Goal: Information Seeking & Learning: Learn about a topic

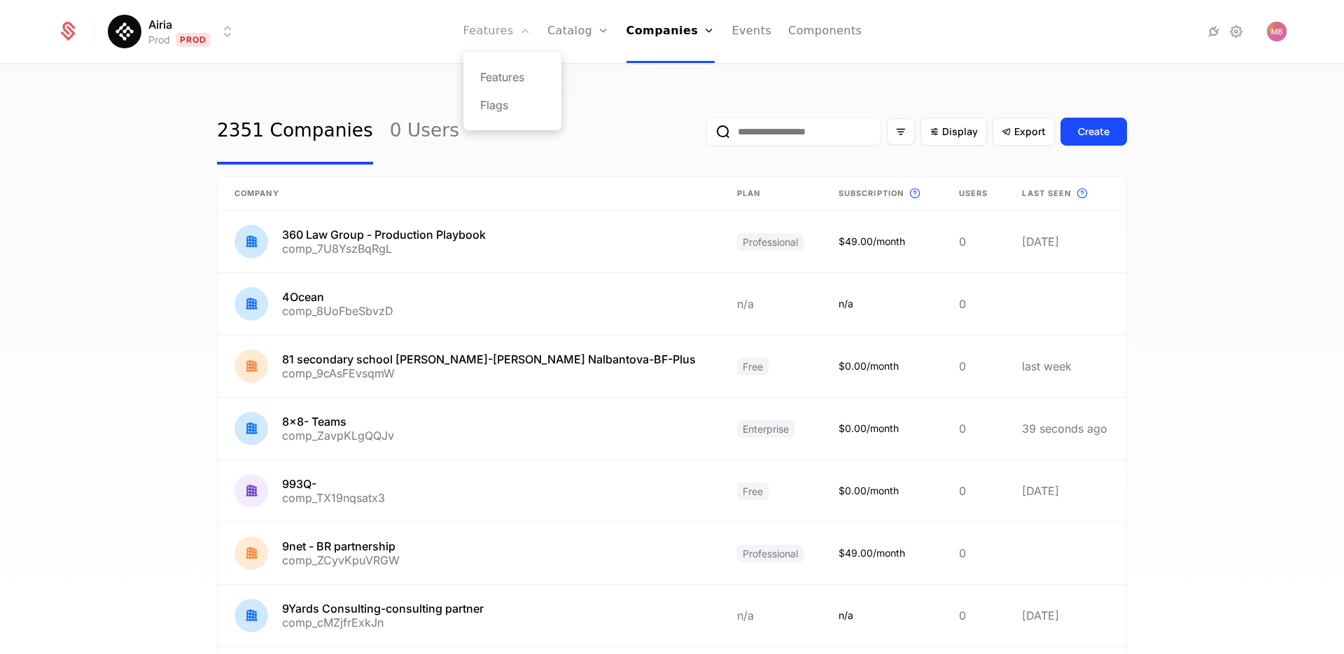
click at [512, 39] on link "Features" at bounding box center [497, 31] width 67 height 63
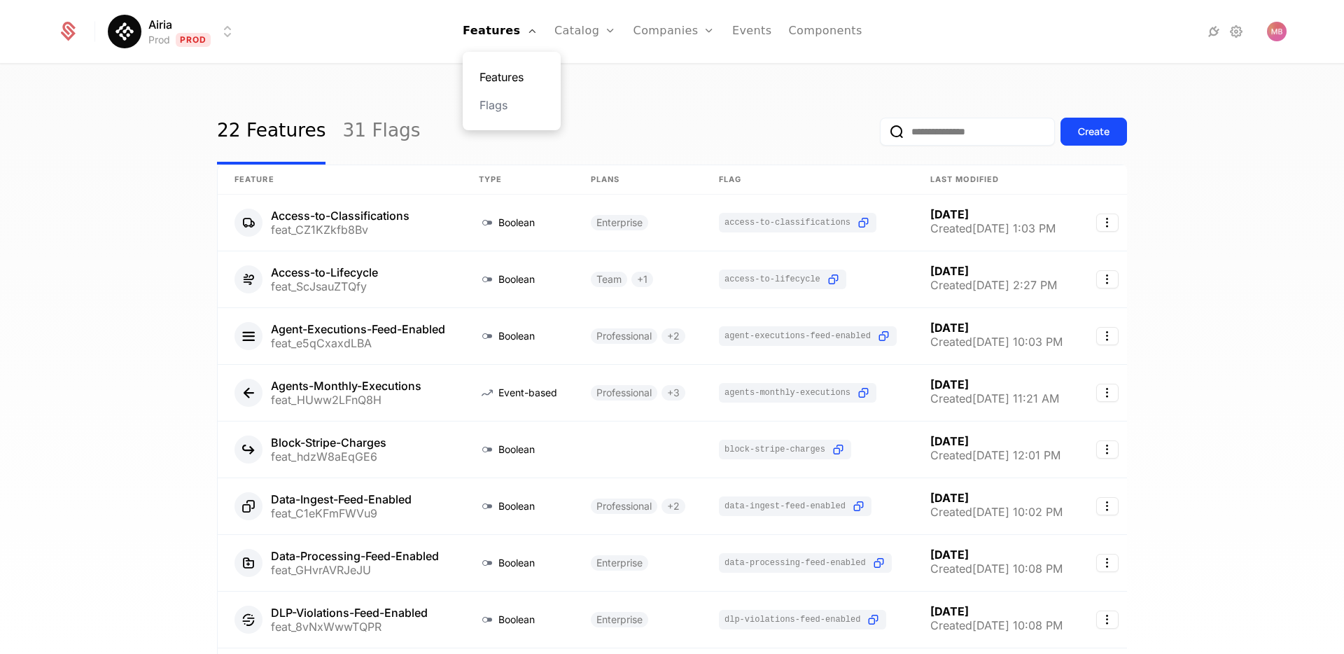
click at [514, 74] on link "Features" at bounding box center [512, 77] width 64 height 17
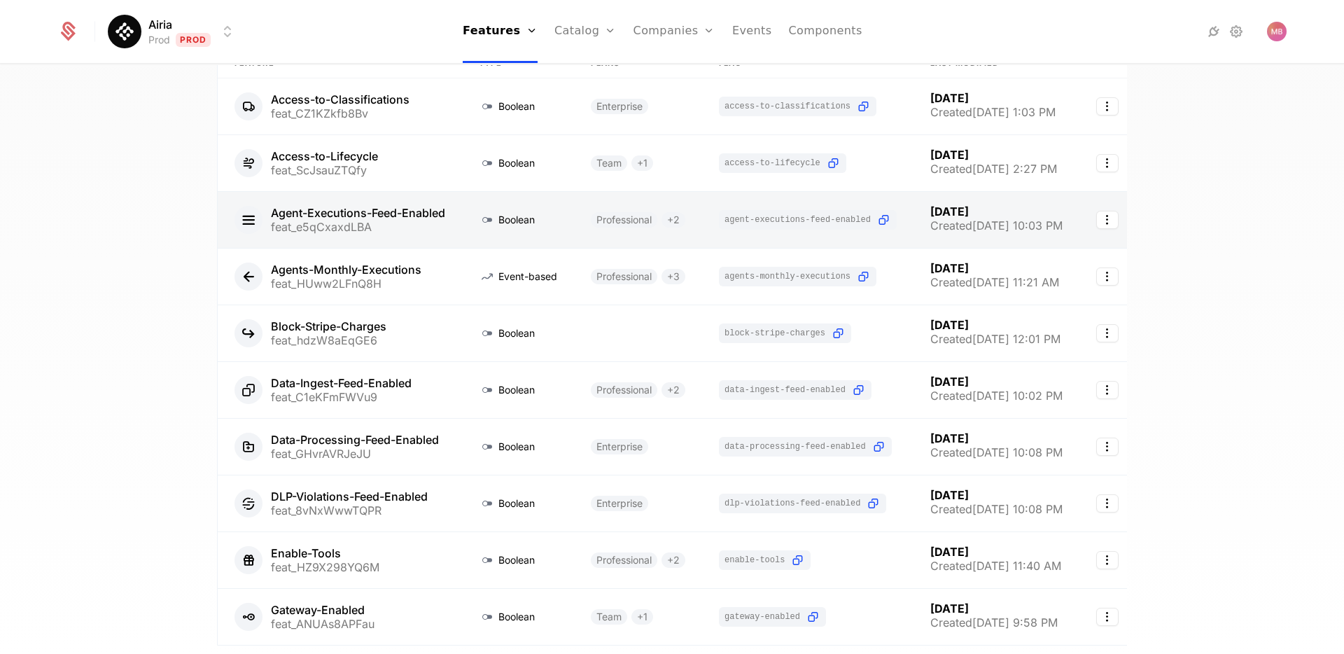
scroll to position [225, 0]
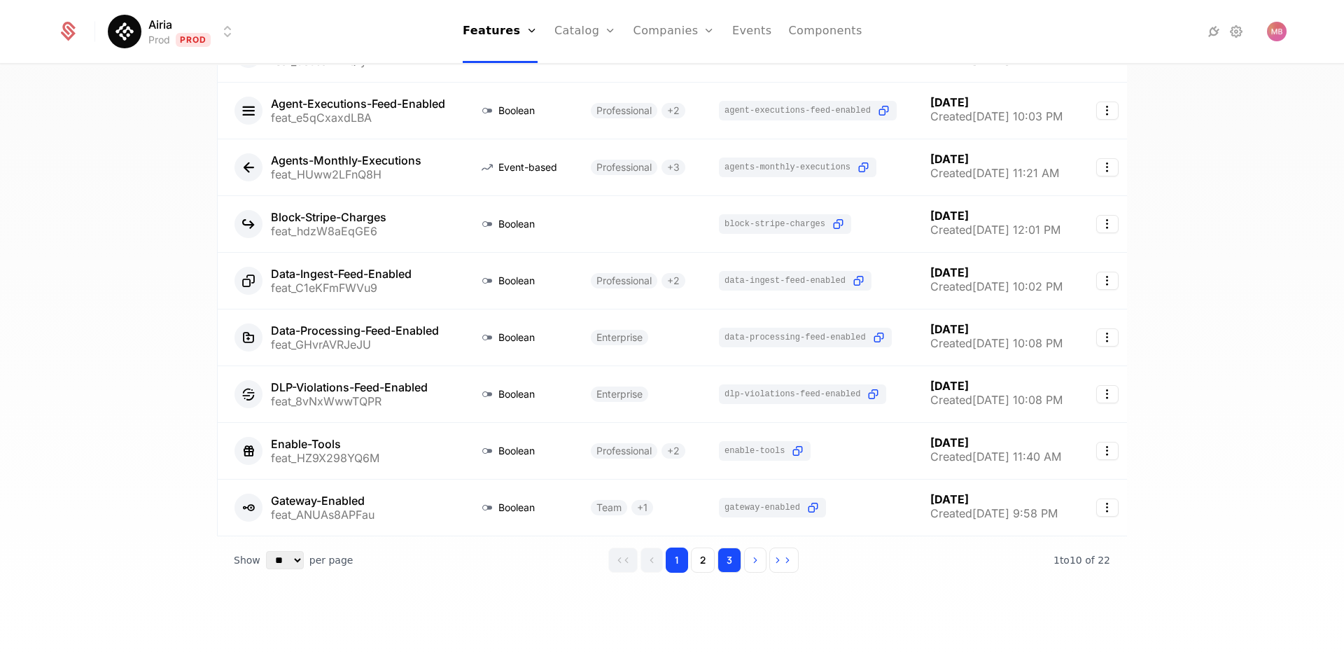
click at [737, 559] on button "3" at bounding box center [730, 560] width 24 height 25
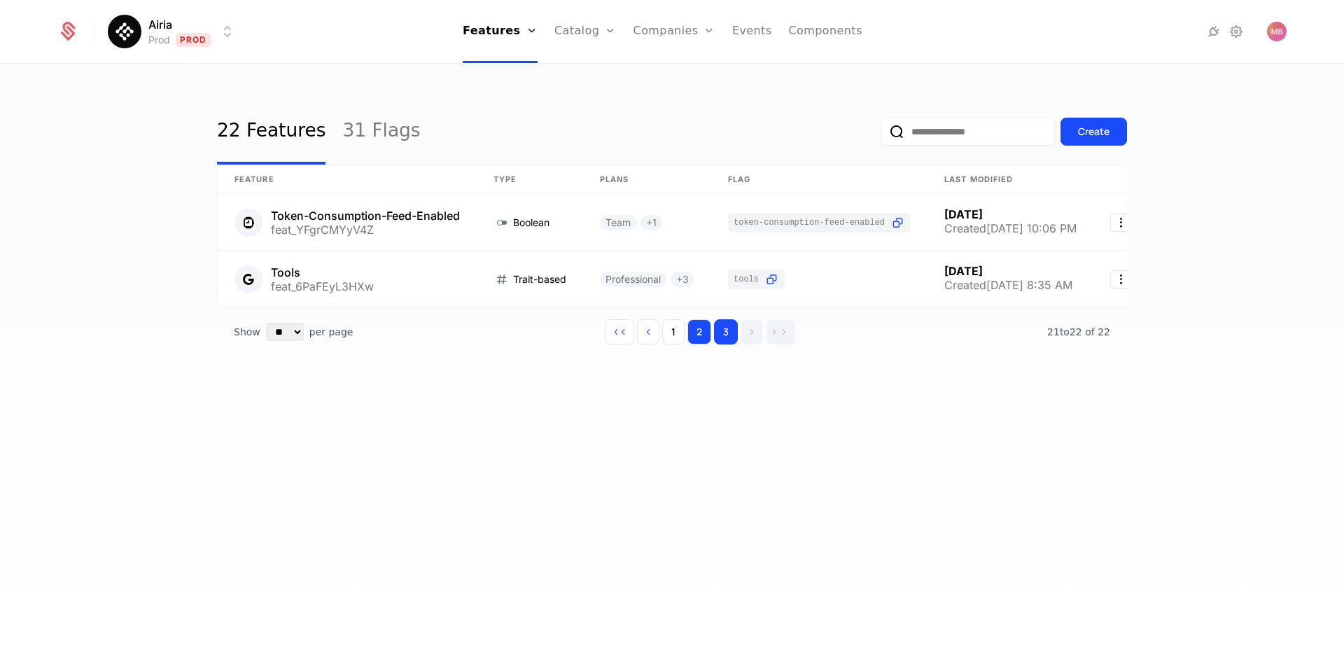
click at [707, 335] on button "2" at bounding box center [700, 331] width 24 height 25
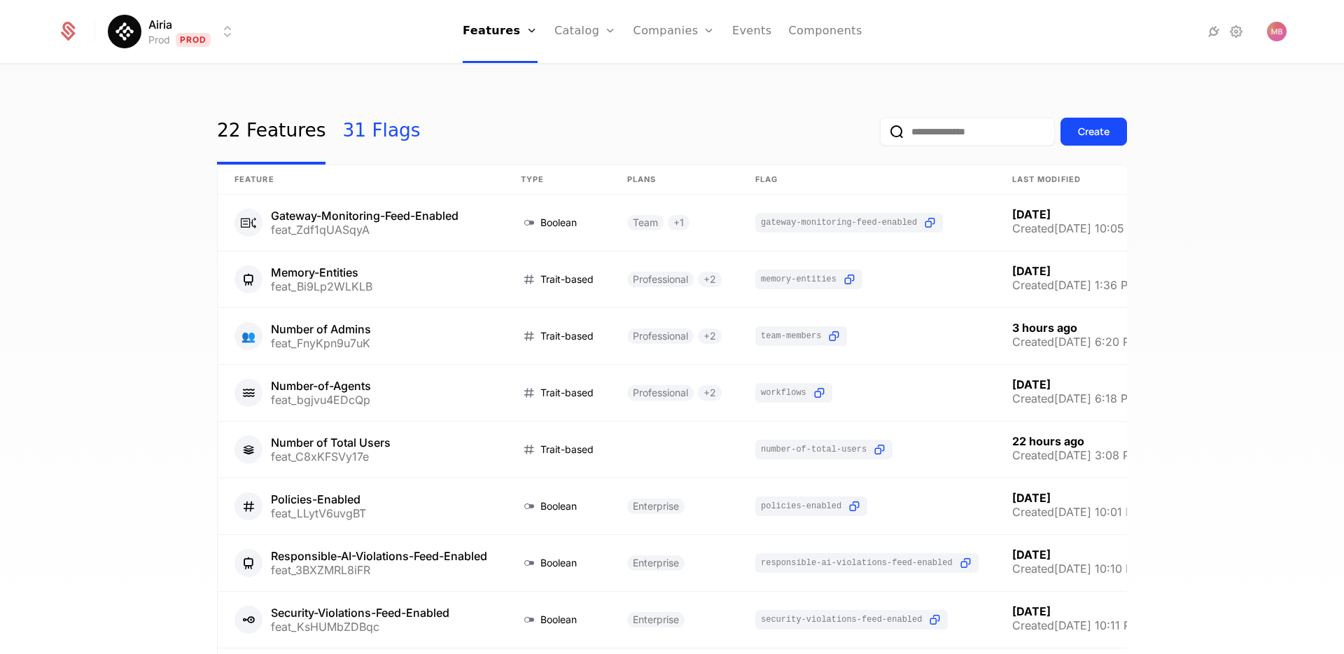
click at [381, 129] on link "31 Flags" at bounding box center [381, 132] width 78 height 66
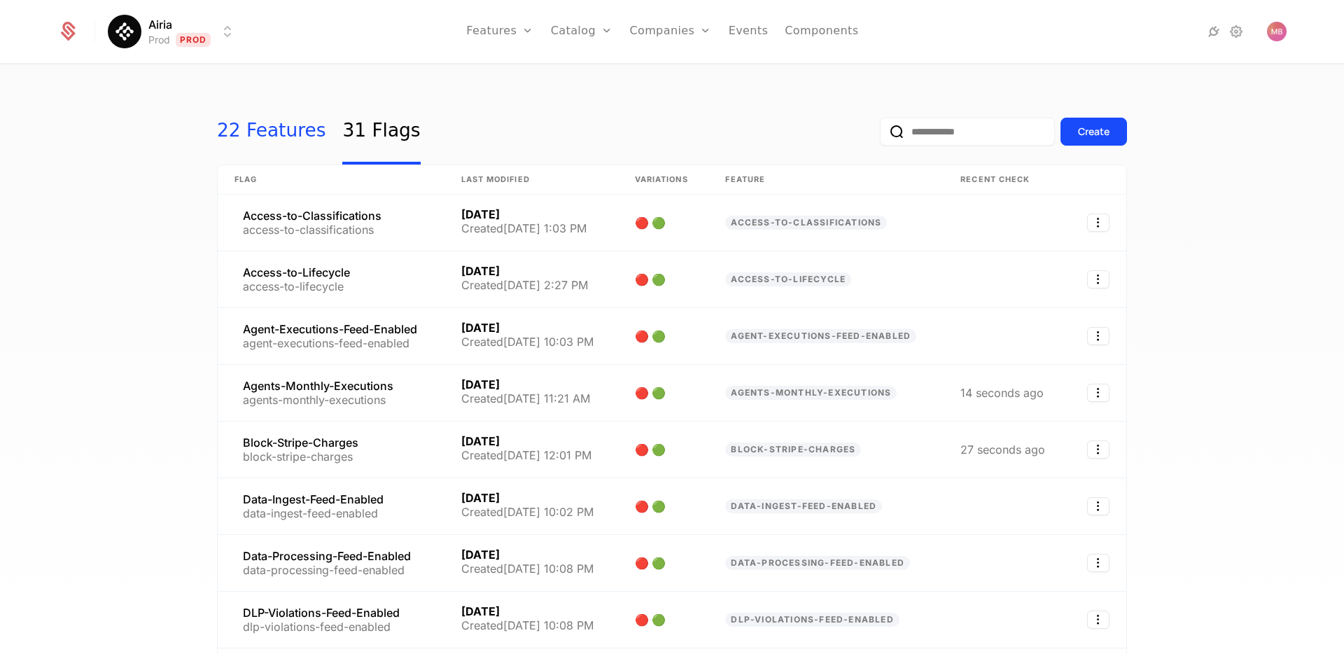
click at [267, 141] on link "22 Features" at bounding box center [271, 132] width 109 height 66
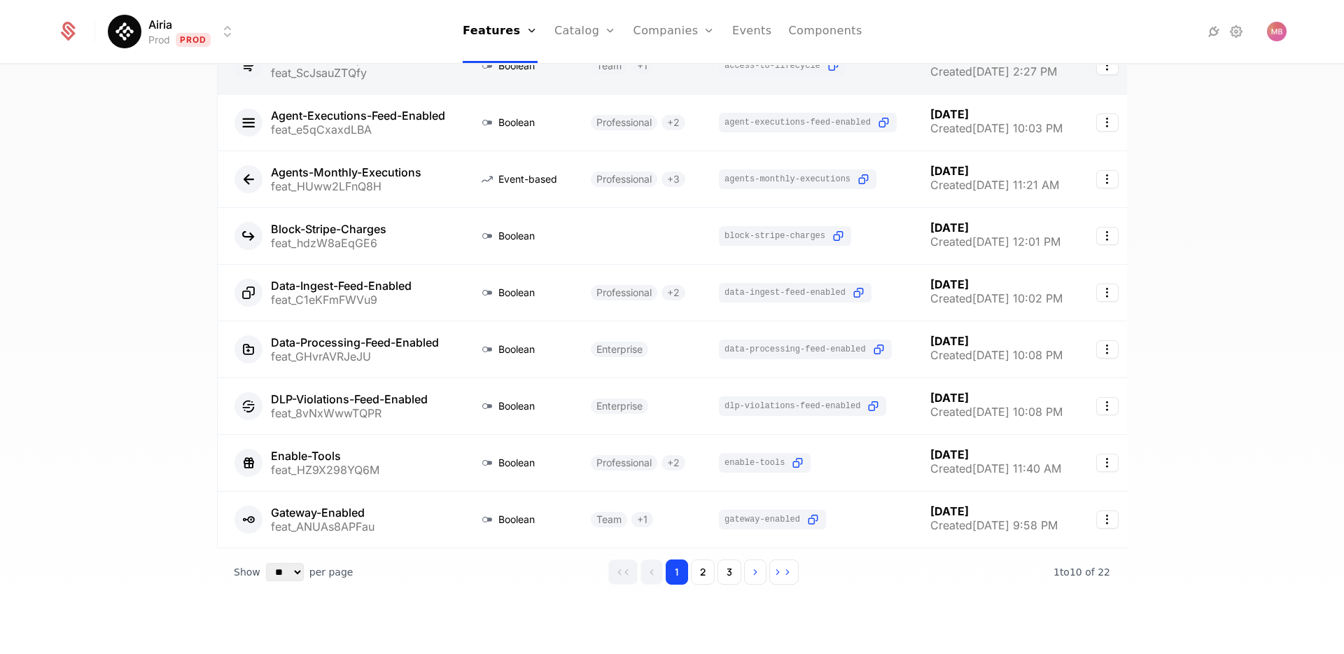
scroll to position [225, 0]
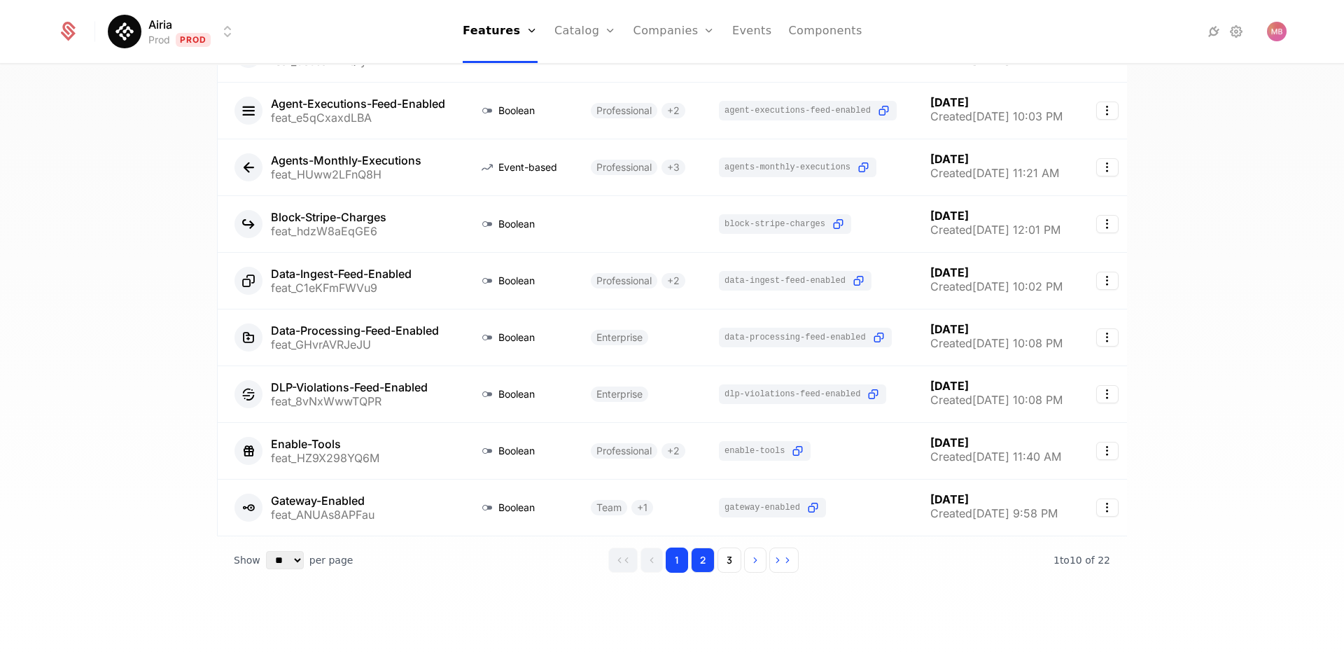
click at [704, 564] on button "2" at bounding box center [703, 560] width 24 height 25
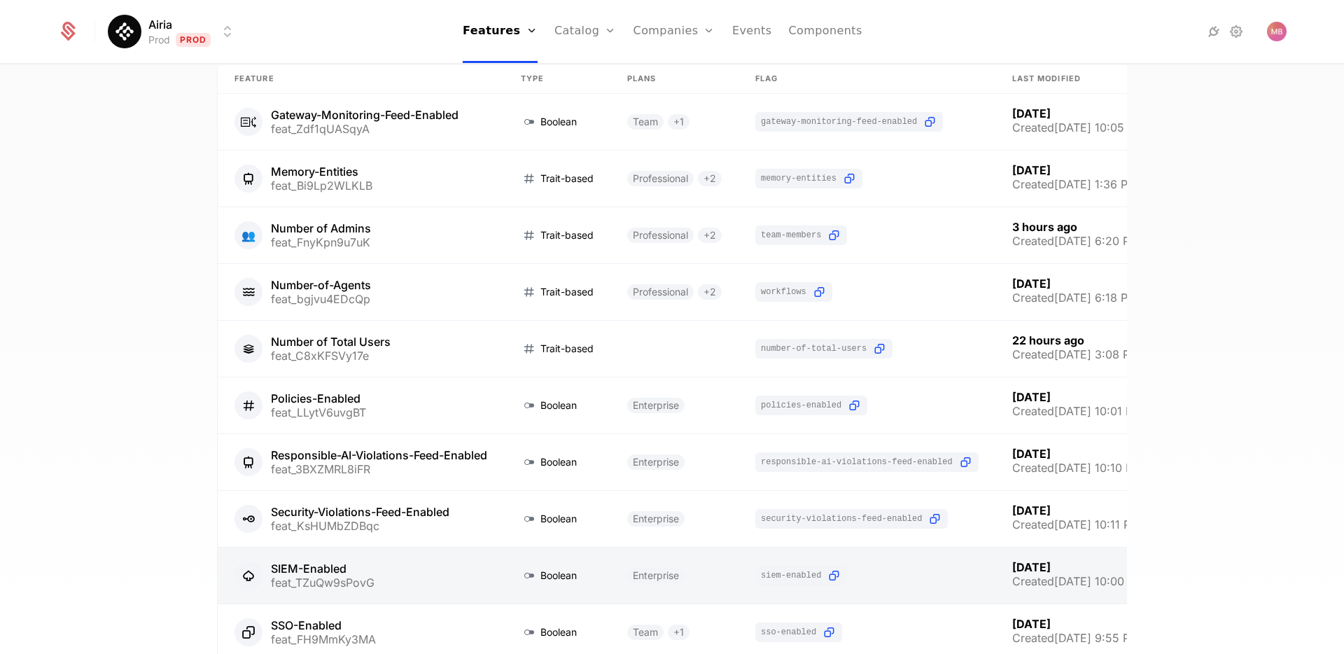
scroll to position [225, 0]
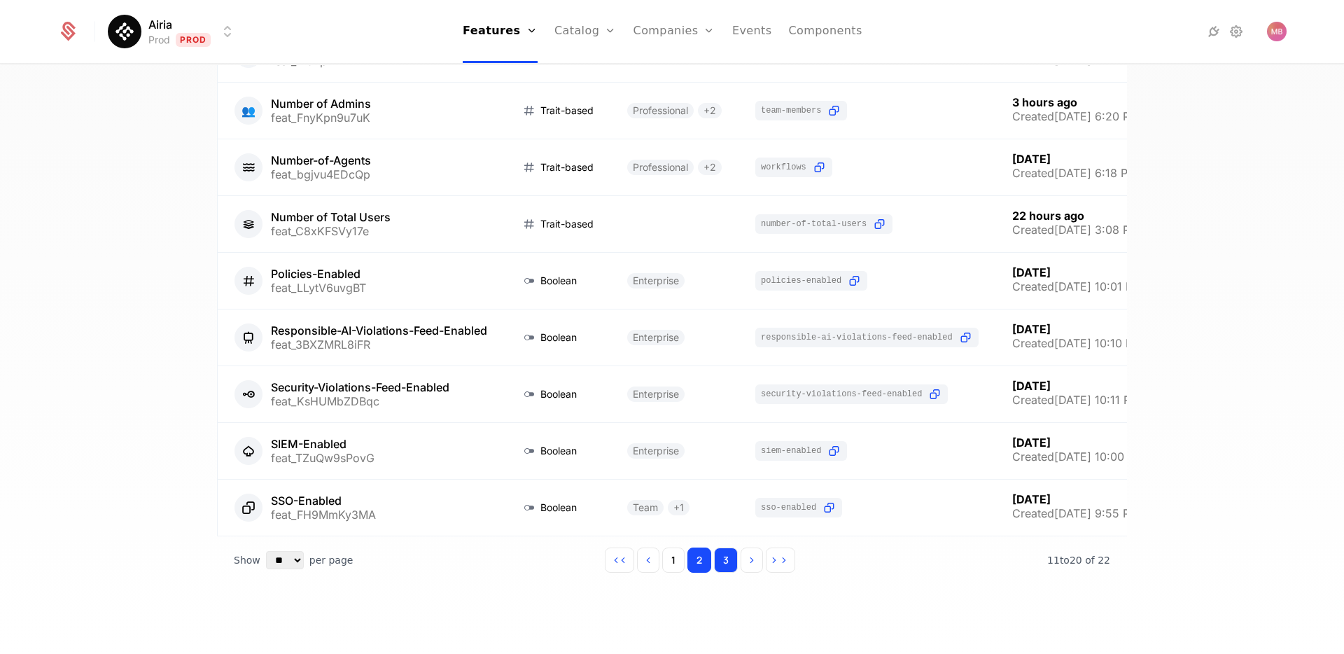
click at [729, 561] on button "3" at bounding box center [726, 560] width 24 height 25
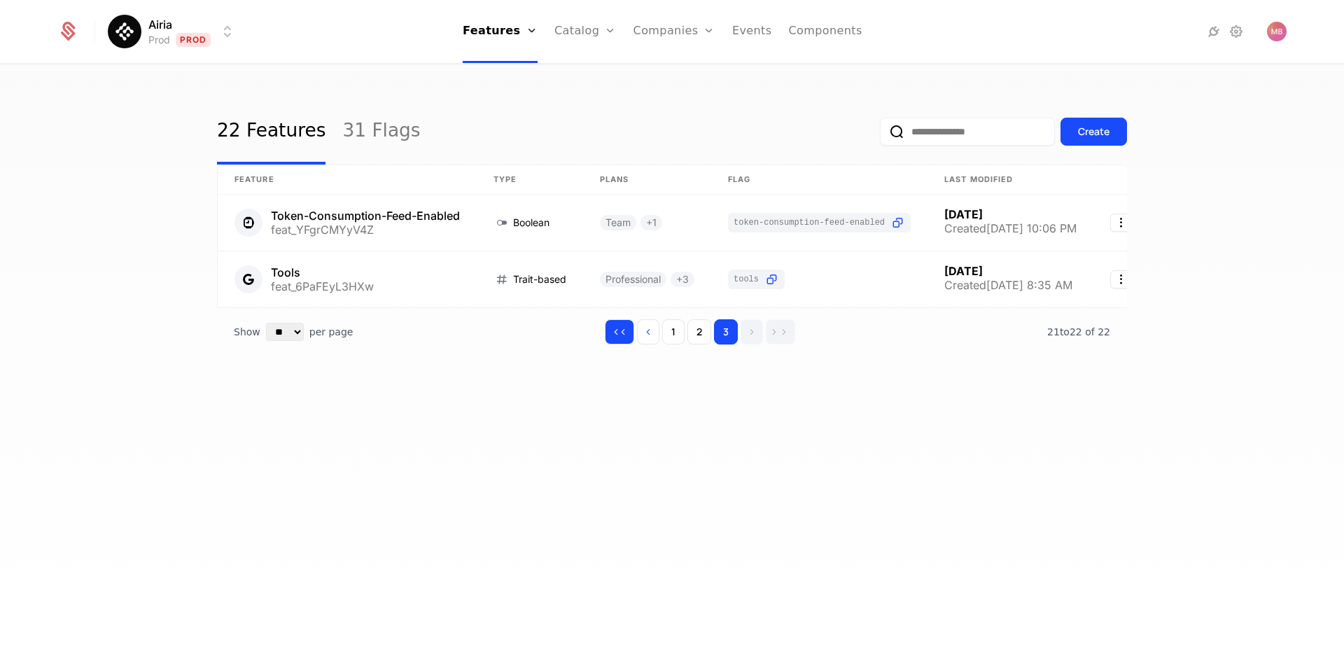
click at [622, 335] on icon "Go to first page" at bounding box center [623, 332] width 10 height 10
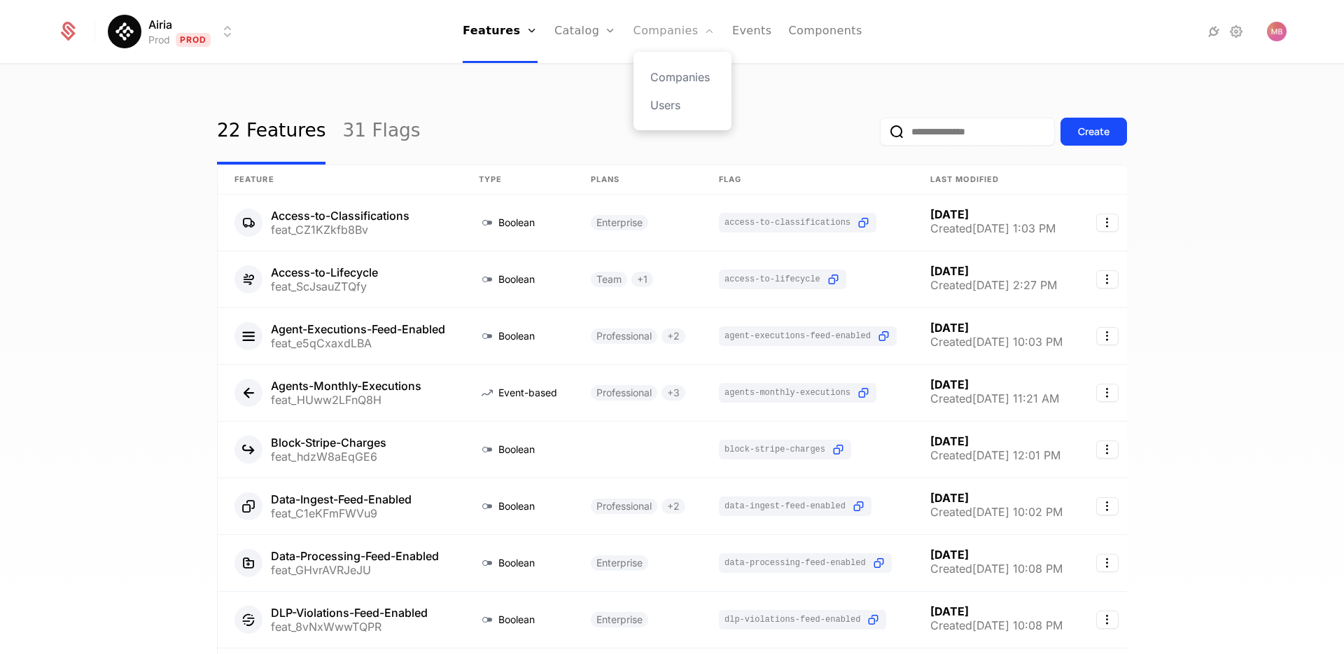
click at [666, 31] on link "Companies" at bounding box center [675, 31] width 82 height 63
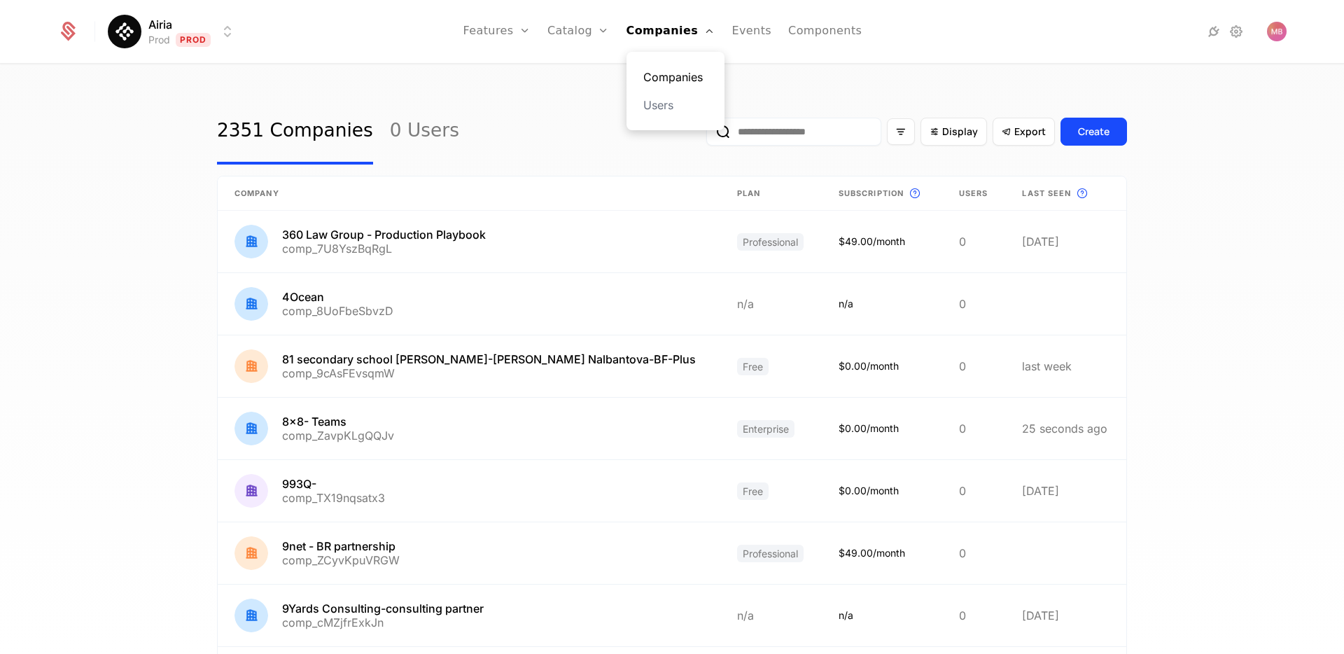
click at [671, 78] on link "Companies" at bounding box center [675, 77] width 64 height 17
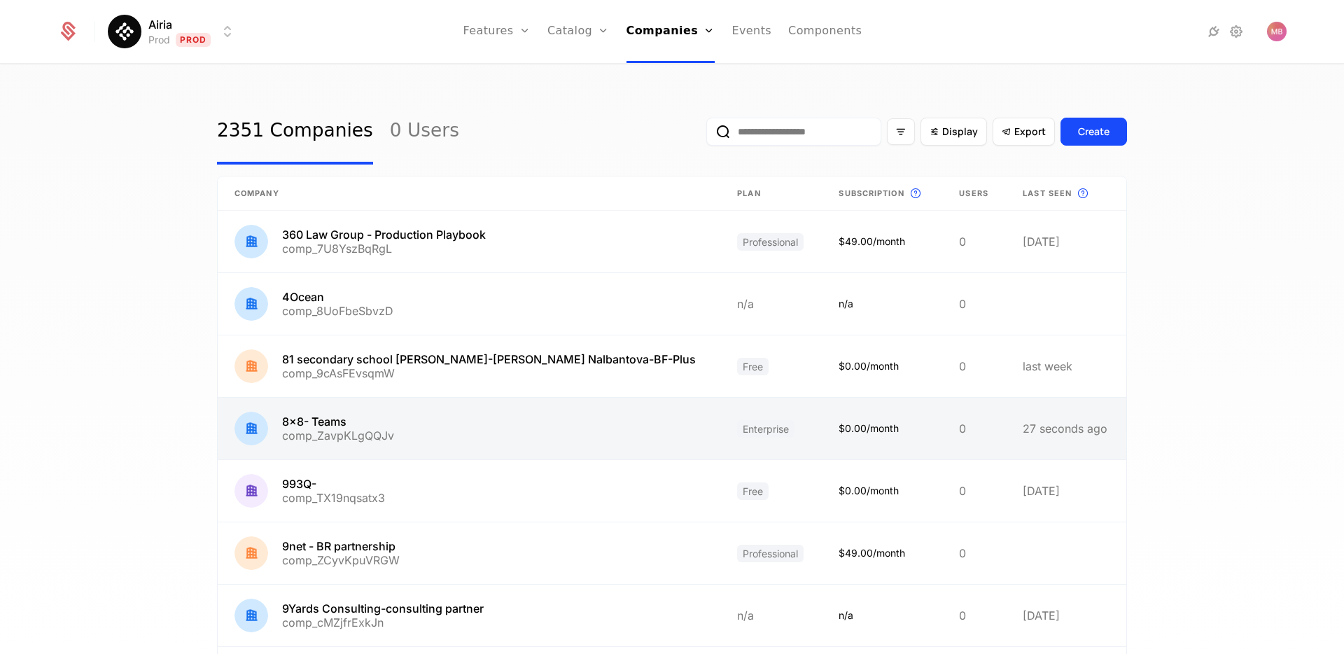
click at [436, 423] on link at bounding box center [469, 429] width 503 height 62
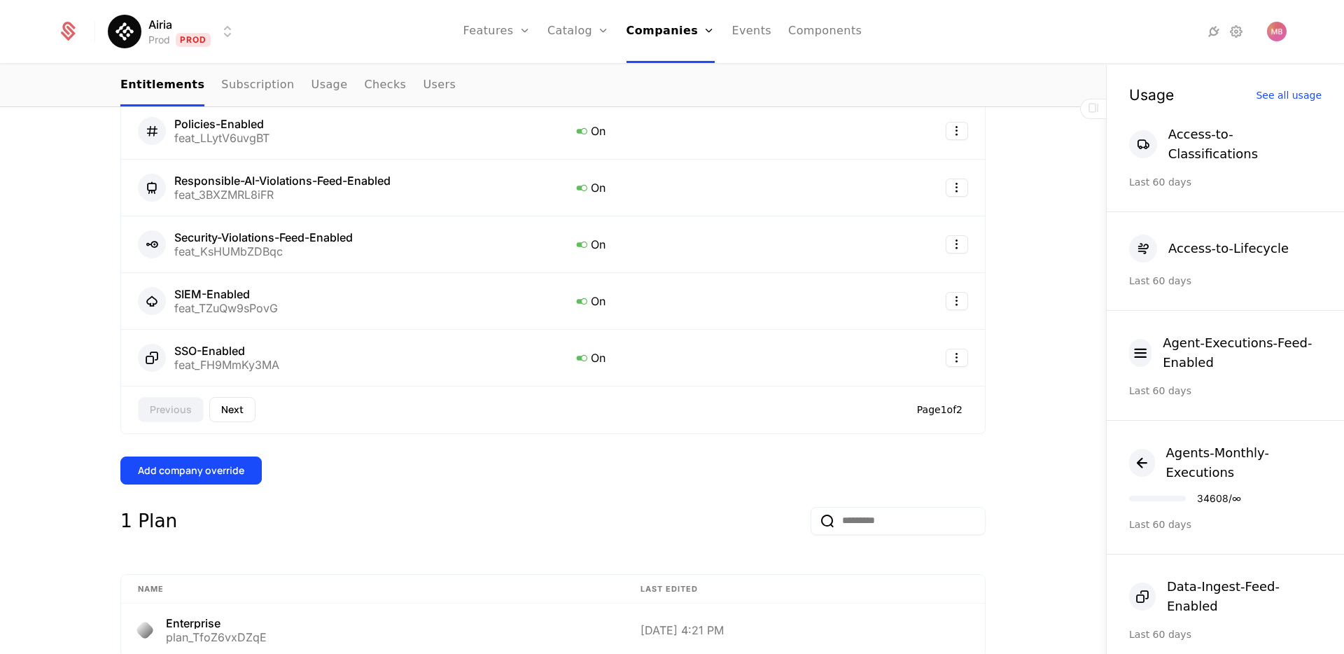
scroll to position [708, 0]
click at [242, 412] on button "Next" at bounding box center [232, 408] width 46 height 25
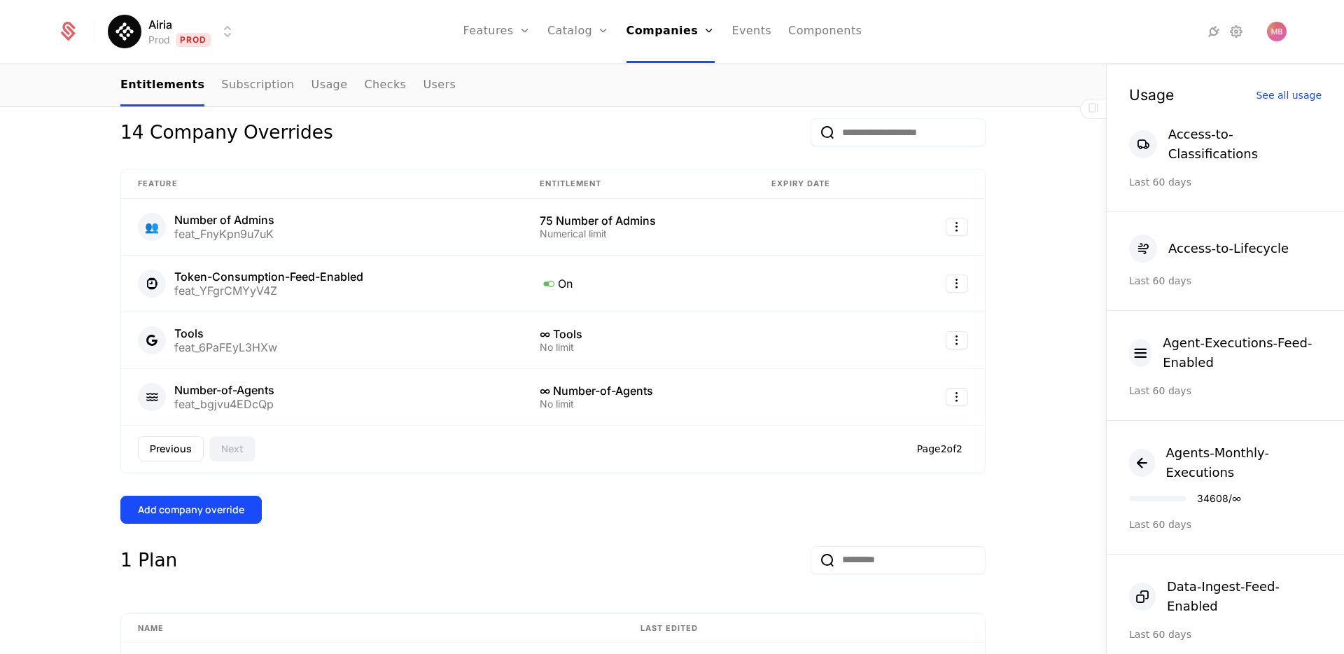
scroll to position [300, 0]
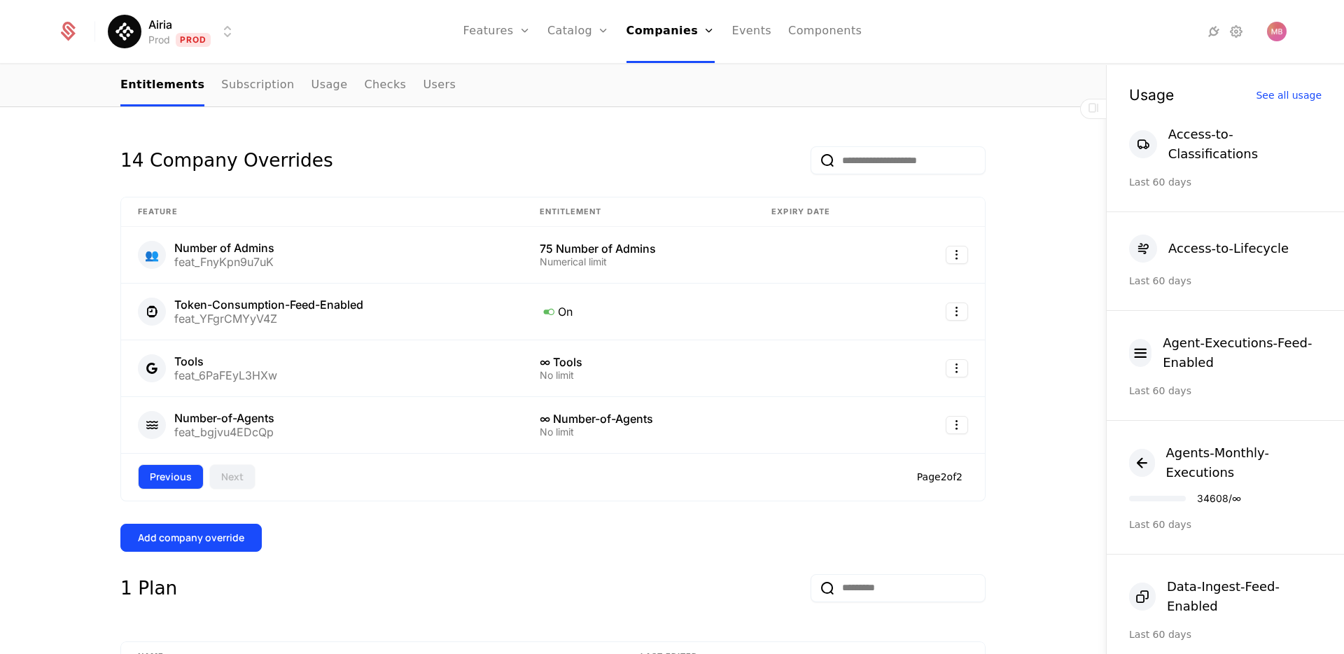
click at [179, 475] on button "Previous" at bounding box center [171, 476] width 66 height 25
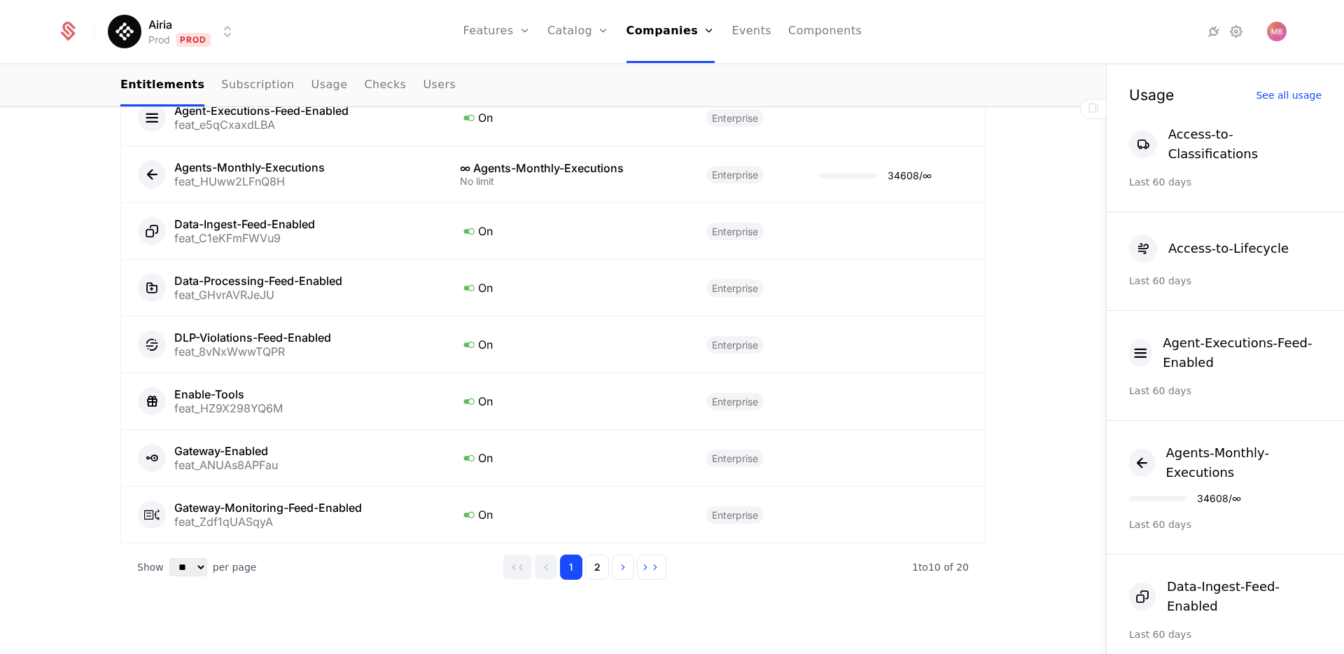
scroll to position [1523, 0]
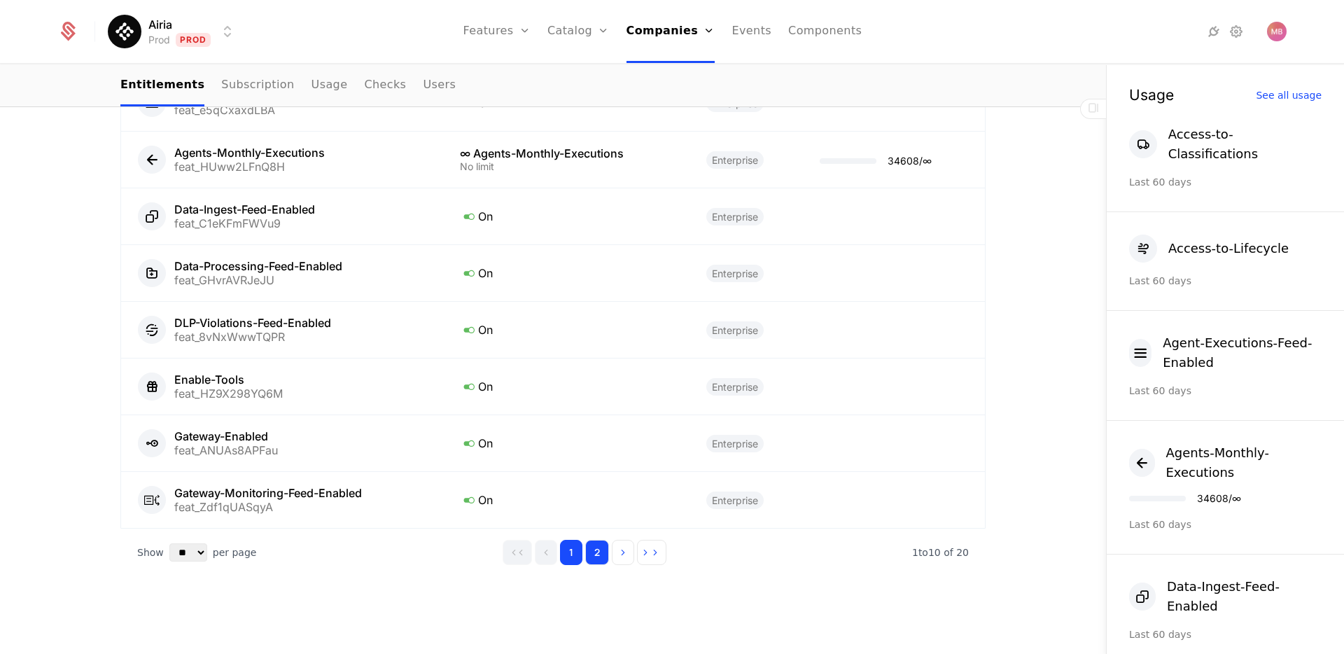
click at [601, 557] on button "2" at bounding box center [597, 552] width 24 height 25
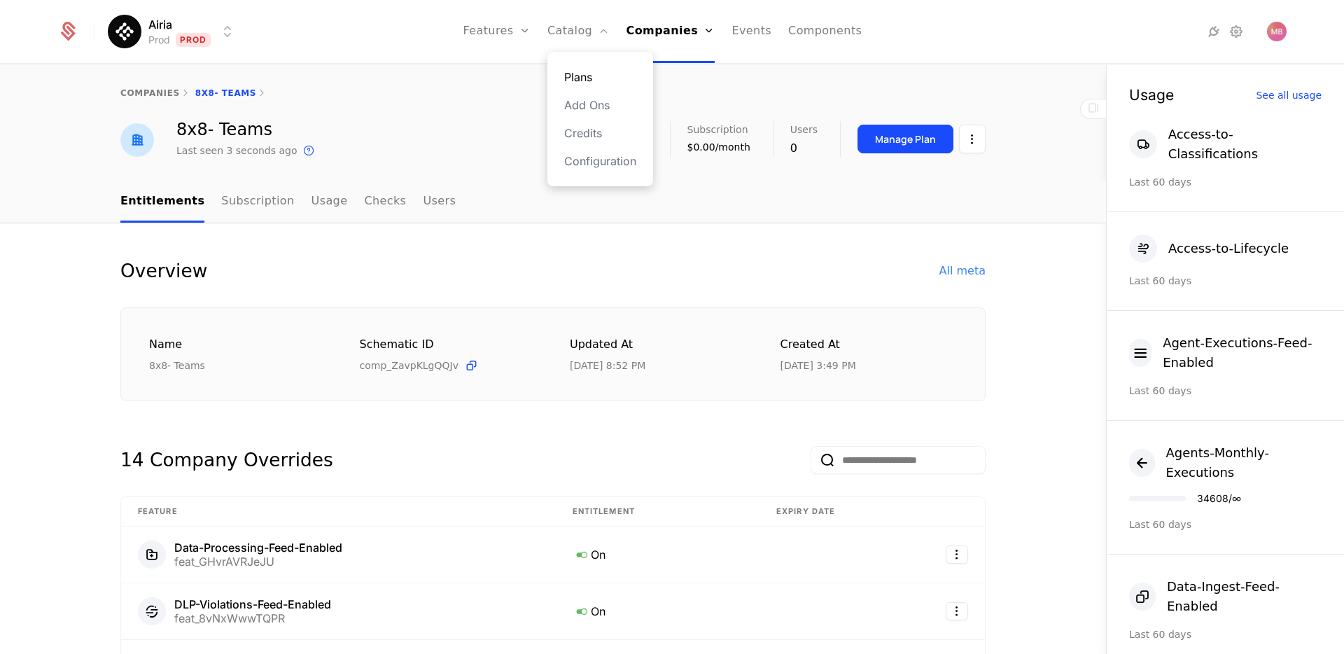
click at [585, 76] on link "Plans" at bounding box center [600, 77] width 72 height 17
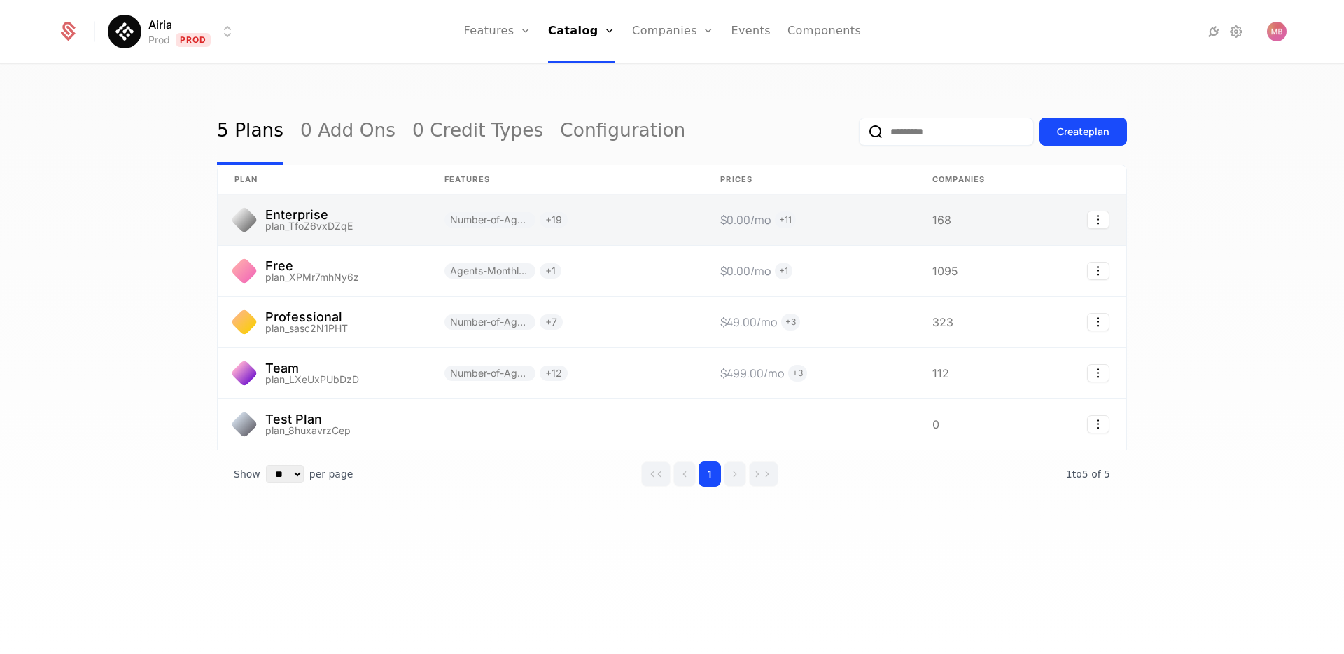
click at [350, 223] on link at bounding box center [323, 220] width 210 height 50
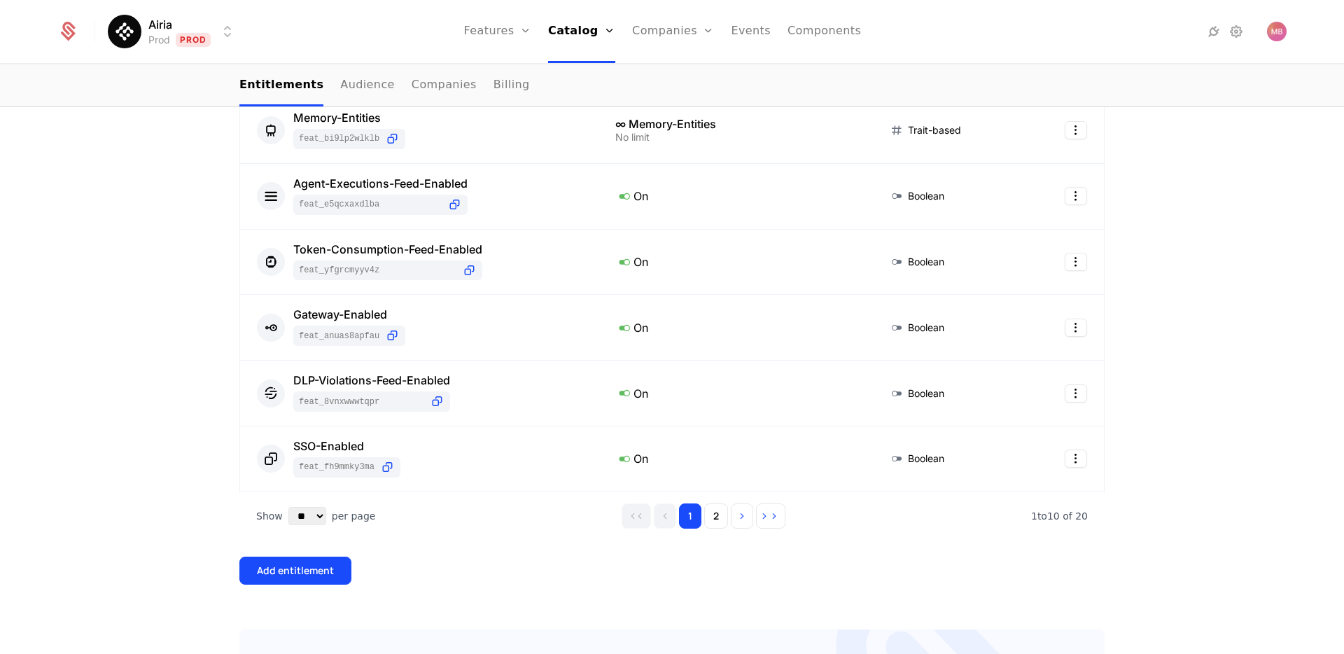
scroll to position [531, 0]
click at [716, 510] on button "2" at bounding box center [716, 514] width 24 height 25
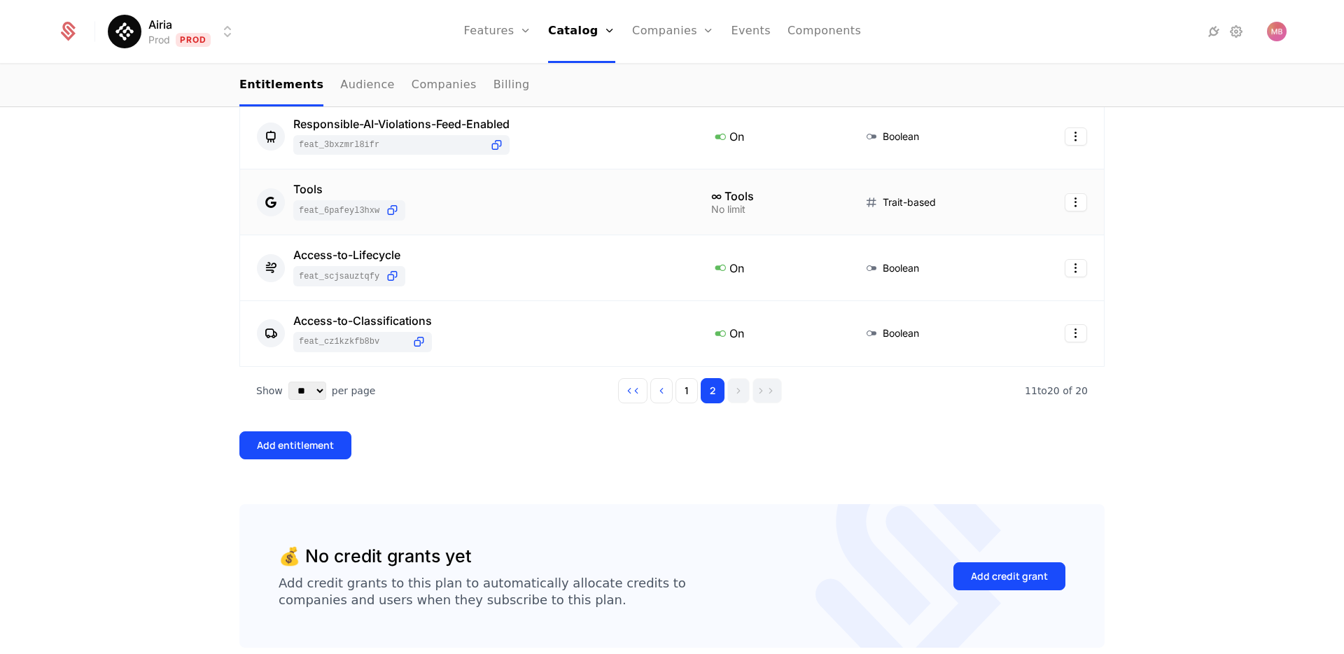
scroll to position [727, 0]
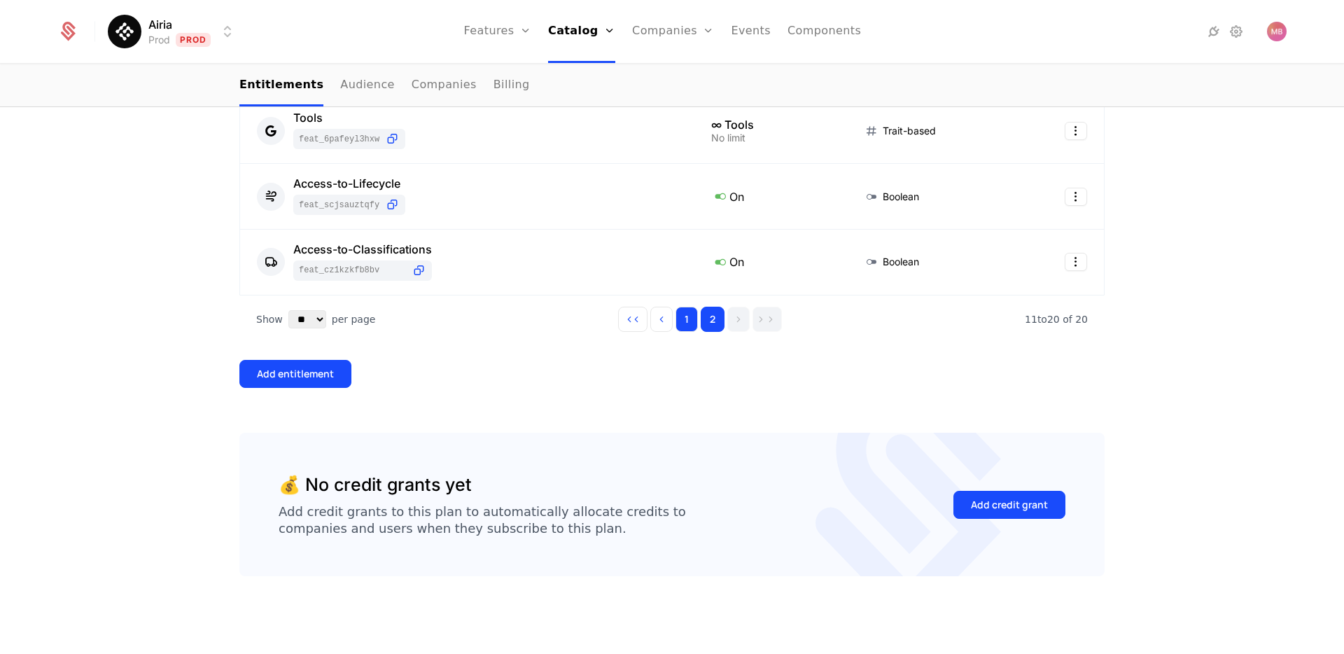
click at [692, 317] on button "1" at bounding box center [687, 319] width 22 height 25
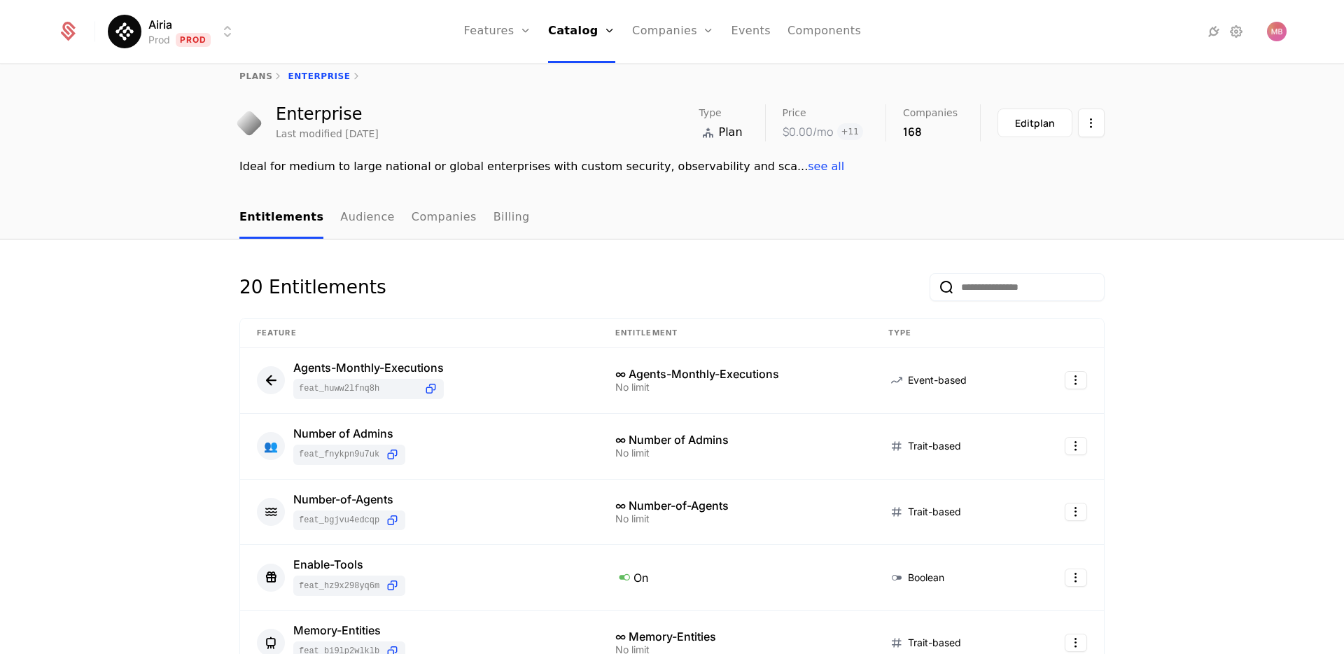
scroll to position [0, 0]
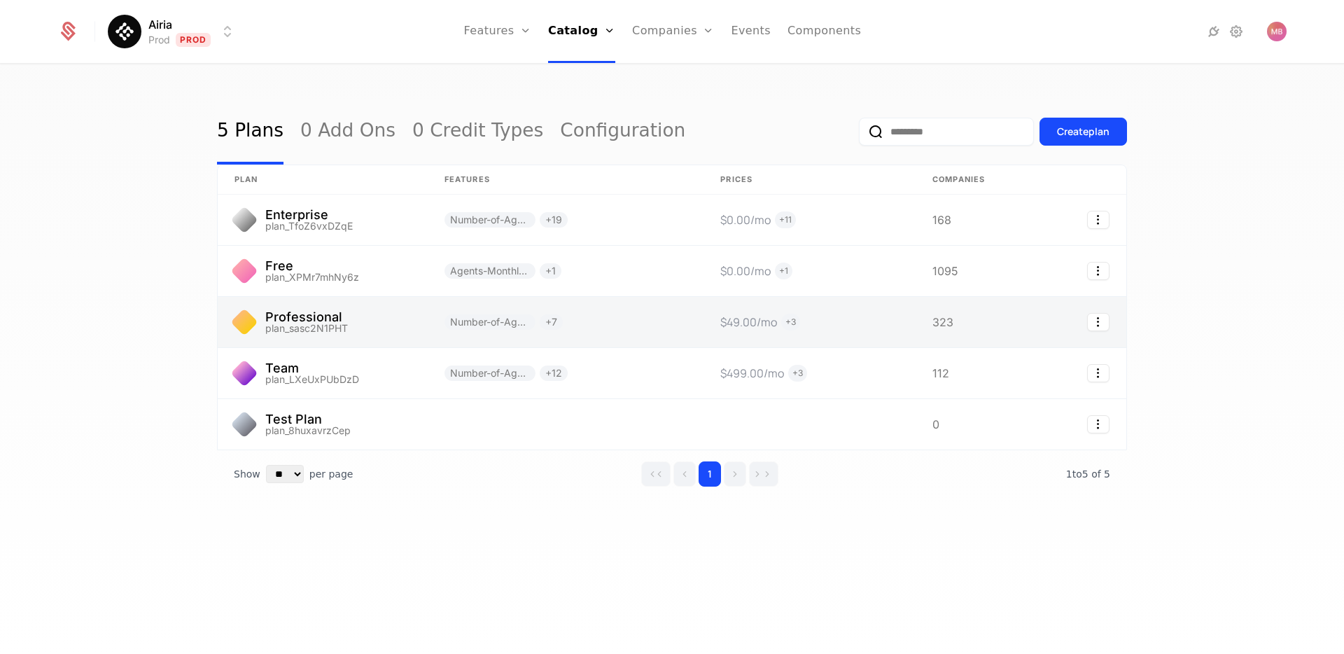
click at [376, 326] on link at bounding box center [323, 322] width 210 height 50
